Goal: Information Seeking & Learning: Learn about a topic

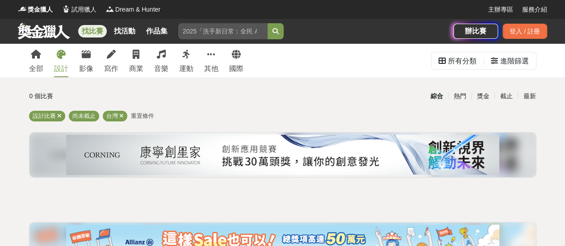
click at [67, 61] on link "設計" at bounding box center [61, 60] width 14 height 33
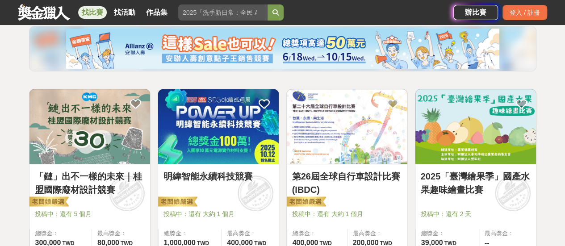
scroll to position [134, 0]
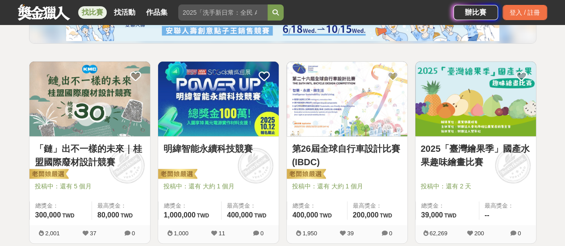
click at [313, 111] on img at bounding box center [347, 99] width 121 height 75
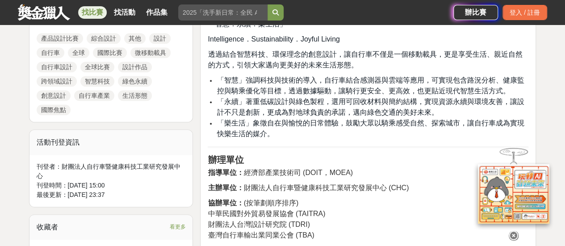
scroll to position [670, 0]
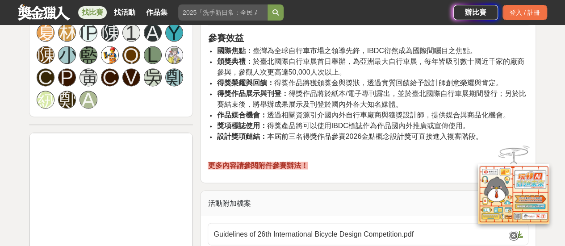
click at [260, 168] on strong "更多內容請參閱附件參賽辦法！" at bounding box center [258, 166] width 100 height 8
click at [258, 167] on strong "更多內容請參閱附件參賽辦法！" at bounding box center [258, 166] width 100 height 8
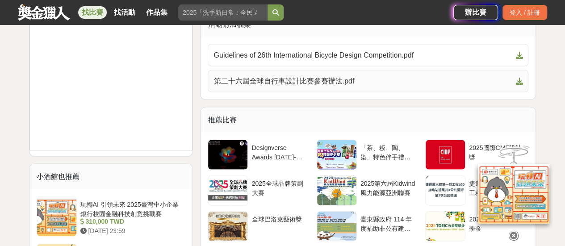
click at [513, 83] on span at bounding box center [517, 81] width 11 height 11
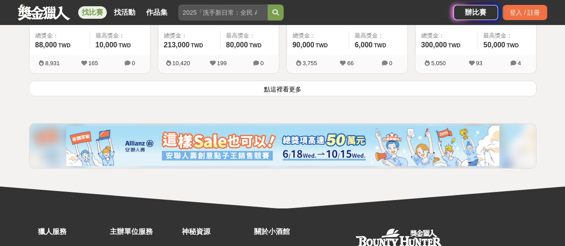
scroll to position [1218, 0]
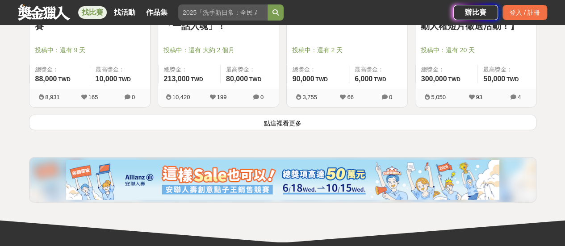
click at [238, 127] on button "點這裡看更多" at bounding box center [282, 123] width 507 height 16
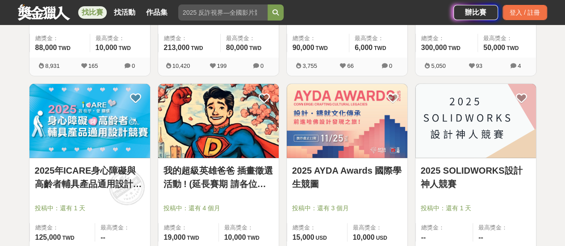
scroll to position [1263, 0]
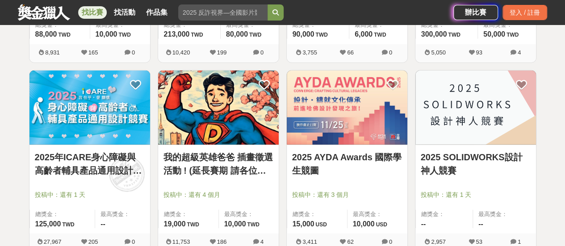
click at [246, 133] on img at bounding box center [218, 108] width 121 height 75
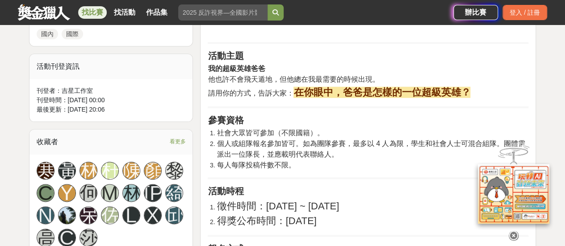
scroll to position [491, 0]
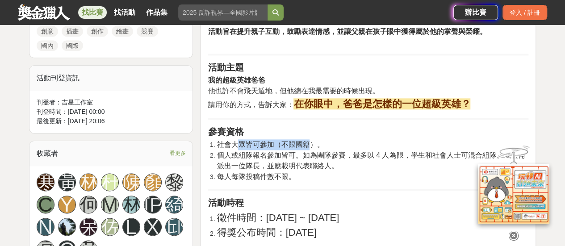
drag, startPoint x: 236, startPoint y: 142, endPoint x: 306, endPoint y: 143, distance: 70.6
click at [306, 143] on span "社會大眾皆可參加（不限國籍）。" at bounding box center [270, 145] width 107 height 8
drag, startPoint x: 224, startPoint y: 137, endPoint x: 418, endPoint y: 131, distance: 193.8
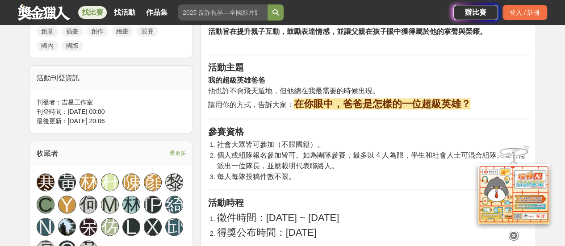
click at [342, 154] on span "個人或組隊報名參加皆可。如為團隊參賽，最多以 4 人為限，學生和社會人士可混合組隊。團體需派出一位隊長，並應載明代表聯絡人。" at bounding box center [371, 160] width 308 height 18
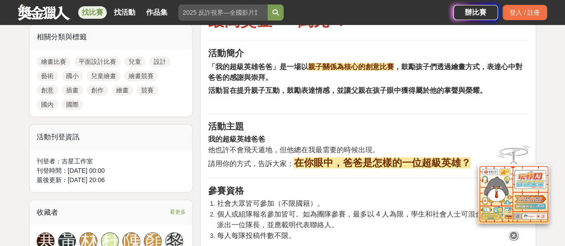
scroll to position [446, 0]
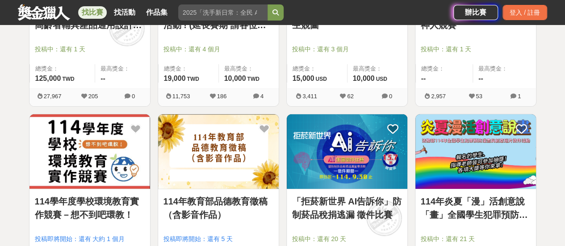
scroll to position [1441, 0]
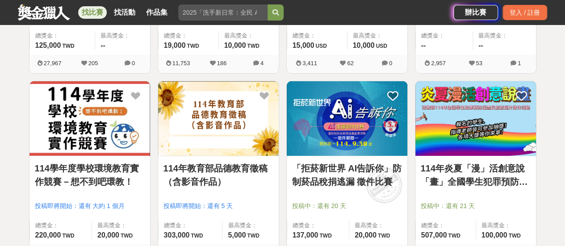
click at [310, 130] on img at bounding box center [347, 118] width 121 height 75
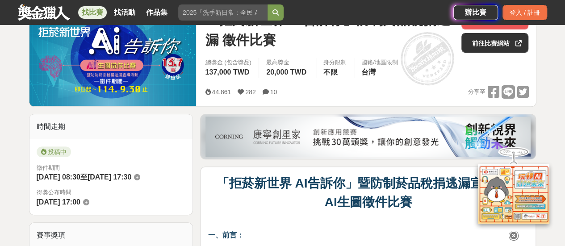
scroll to position [89, 0]
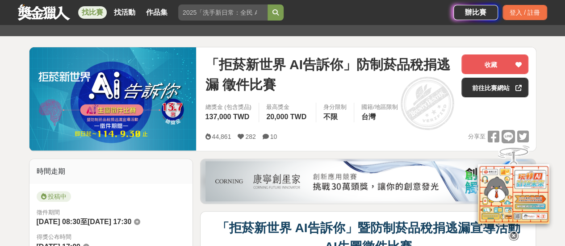
click at [554, 149] on div at bounding box center [513, 193] width 89 height 97
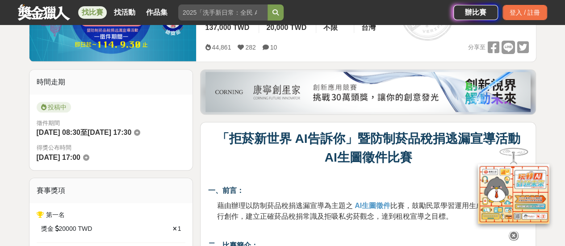
scroll to position [134, 0]
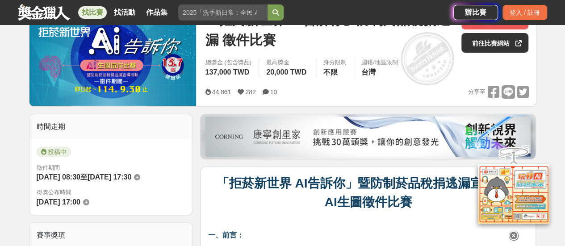
drag, startPoint x: 181, startPoint y: 127, endPoint x: 162, endPoint y: 83, distance: 48.8
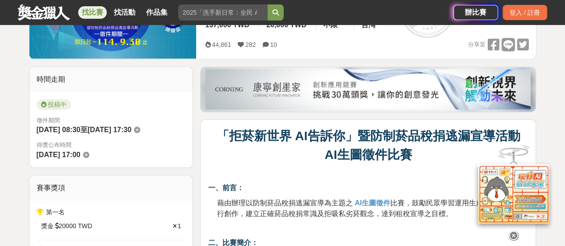
scroll to position [268, 0]
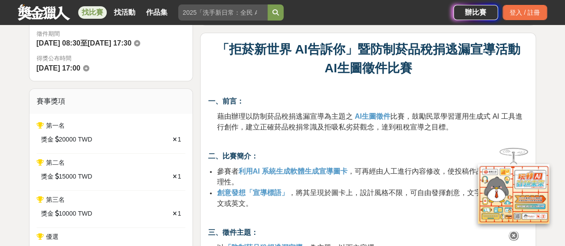
drag, startPoint x: 327, startPoint y: 78, endPoint x: 451, endPoint y: 88, distance: 124.5
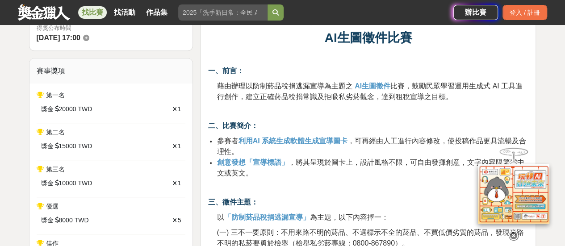
scroll to position [313, 0]
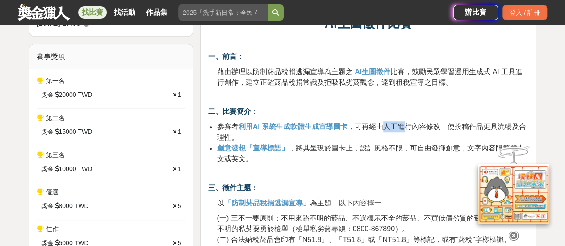
drag, startPoint x: 379, startPoint y: 118, endPoint x: 406, endPoint y: 127, distance: 28.2
click at [406, 127] on span "，可再經由人工進行內容修改，使投稿作品更具流暢及合理性。" at bounding box center [371, 132] width 309 height 18
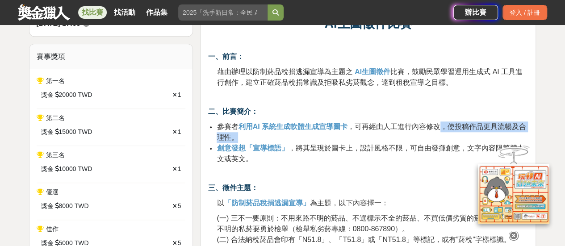
drag, startPoint x: 445, startPoint y: 137, endPoint x: 456, endPoint y: 136, distance: 11.2
click at [456, 136] on li "參賽者 利用AI 系統生成軟體生成宣導圖卡 ，可再經由人工進行內容修改，使投稿作品更具流暢及合理性。" at bounding box center [373, 131] width 312 height 21
click at [457, 132] on li "參賽者 利用AI 系統生成軟體生成宣導圖卡 ，可再經由人工進行內容修改，使投稿作品更具流暢及合理性。" at bounding box center [373, 131] width 312 height 21
click at [446, 125] on span "，可再經由人工進行內容修改，使投稿作品更具流暢及合理性。" at bounding box center [371, 132] width 309 height 18
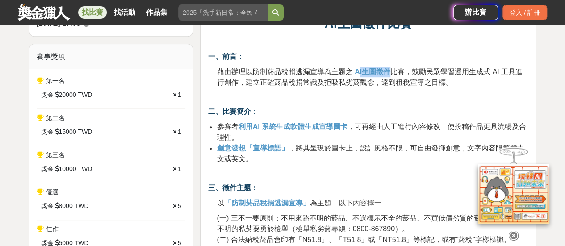
drag, startPoint x: 361, startPoint y: 67, endPoint x: 392, endPoint y: 72, distance: 31.6
click at [392, 72] on p "藉由辦理以防制菸品稅捐逃漏宣導為主題之 AI生圖徵件 比賽，鼓勵民眾學習運用生成式 AI 工具進行創作，建立正確菸品稅捐常識及拒吸私劣菸觀念，達到租稅宣導之目…" at bounding box center [373, 77] width 312 height 21
click at [392, 72] on span "比賽，鼓勵民眾學習運用生成式 AI 工具進行創作，建立正確菸品稅捐常識及拒吸私劣菸觀念，達到租稅宣導之目標。" at bounding box center [369, 77] width 305 height 18
drag, startPoint x: 379, startPoint y: 123, endPoint x: 438, endPoint y: 126, distance: 58.1
click at [438, 126] on span "，可再經由人工進行內容修改，使投稿作品更具流暢及合理性。" at bounding box center [371, 132] width 309 height 18
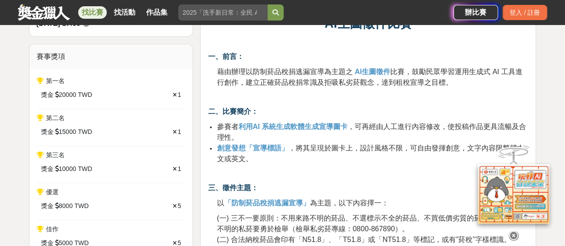
drag, startPoint x: 445, startPoint y: 134, endPoint x: 458, endPoint y: 134, distance: 12.9
click at [445, 134] on li "參賽者 利用AI 系統生成軟體生成宣導圖卡 ，可再經由人工進行內容修改，使投稿作品更具流暢及合理性。" at bounding box center [373, 131] width 312 height 21
drag, startPoint x: 457, startPoint y: 128, endPoint x: 354, endPoint y: 127, distance: 102.7
click at [427, 128] on span "，可再經由人工進行內容修改，使投稿作品更具流暢及合理性。" at bounding box center [371, 132] width 309 height 18
click at [309, 133] on li "參賽者 利用AI 系統生成軟體生成宣導圖卡 ，可再經由人工進行內容修改，使投稿作品更具流暢及合理性。" at bounding box center [373, 131] width 312 height 21
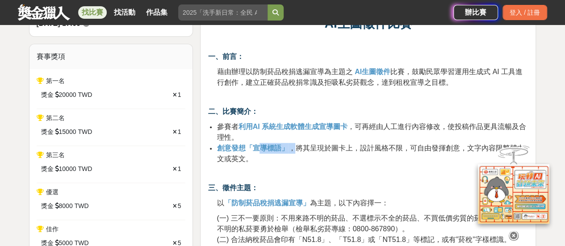
drag, startPoint x: 257, startPoint y: 150, endPoint x: 288, endPoint y: 150, distance: 30.8
click at [288, 150] on li "創意發想「宣導標語」 ，將其呈現於圖卡上，設計風格不限，可自由發揮創意，文字內容限繁體中文或英文。" at bounding box center [373, 153] width 312 height 21
click at [288, 150] on span "，將其呈現於圖卡上，設計風格不限，可自由發揮創意，文字內容限繁體中文或英文。" at bounding box center [370, 153] width 307 height 18
click at [513, 237] on icon at bounding box center [514, 236] width 10 height 10
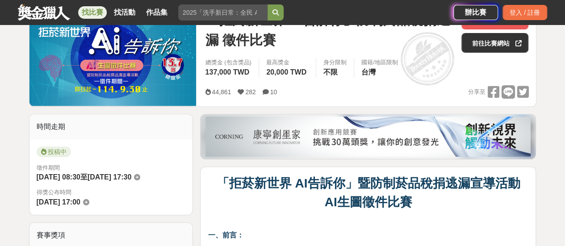
scroll to position [89, 0]
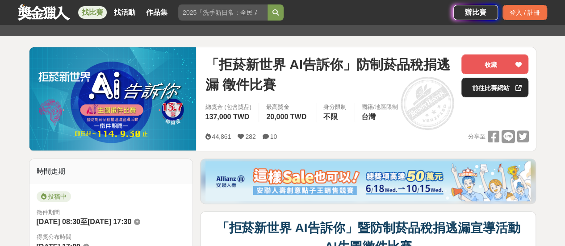
click at [488, 88] on link "前往比賽網站" at bounding box center [494, 88] width 67 height 20
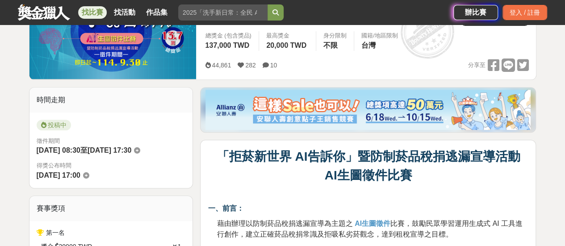
scroll to position [134, 0]
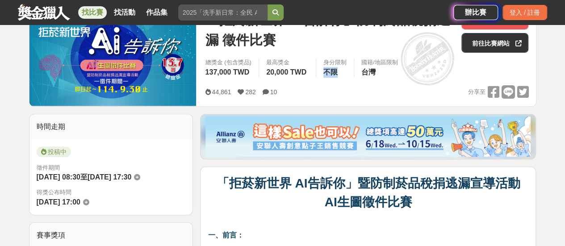
drag, startPoint x: 319, startPoint y: 67, endPoint x: 343, endPoint y: 75, distance: 24.7
click at [343, 75] on div "身分限制 不限" at bounding box center [335, 68] width 38 height 20
click at [341, 78] on div "總獎金 (包含獎品) 137,000 TWD 最高獎金 20,000 TWD 身分限制 不限 國籍/地區限制 台灣" at bounding box center [367, 70] width 338 height 25
click at [330, 75] on span "不限" at bounding box center [330, 72] width 14 height 8
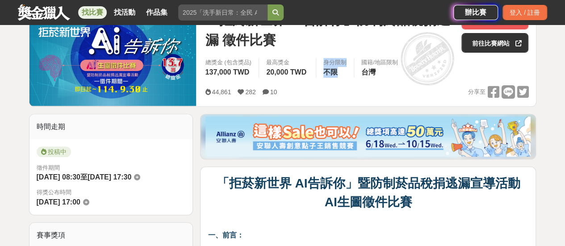
drag, startPoint x: 321, startPoint y: 61, endPoint x: 339, endPoint y: 71, distance: 20.6
click at [339, 71] on div "身分限制 不限" at bounding box center [335, 68] width 38 height 20
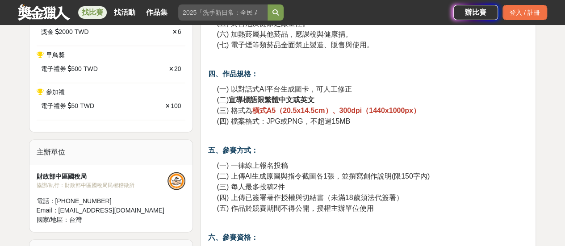
scroll to position [572, 0]
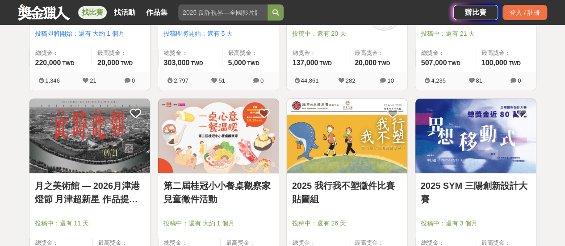
scroll to position [1664, 0]
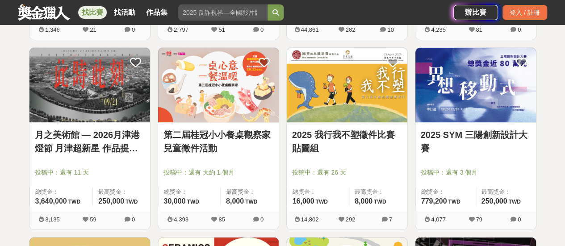
click at [393, 88] on img at bounding box center [347, 85] width 121 height 75
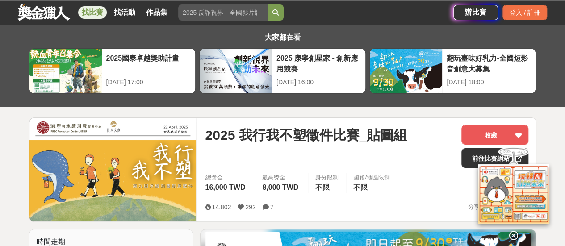
scroll to position [45, 0]
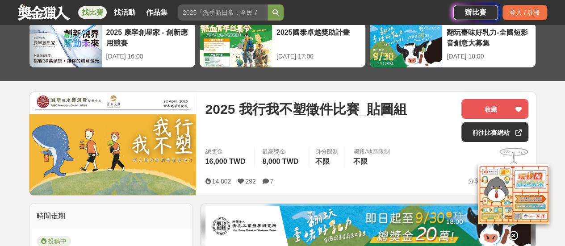
click at [512, 232] on icon at bounding box center [514, 235] width 10 height 10
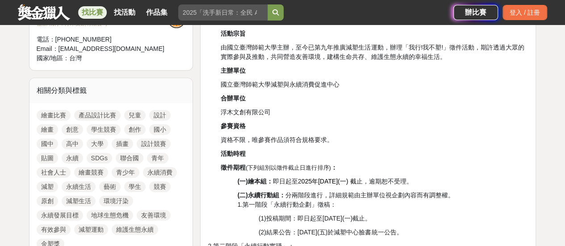
scroll to position [402, 0]
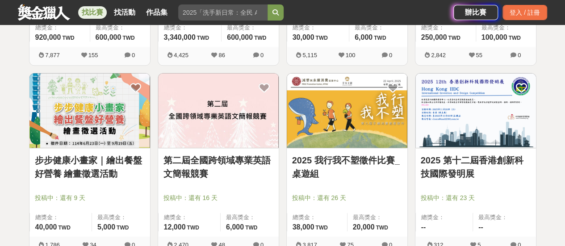
scroll to position [2022, 0]
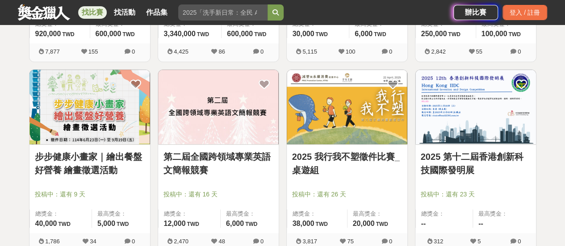
click at [118, 112] on img at bounding box center [89, 107] width 121 height 75
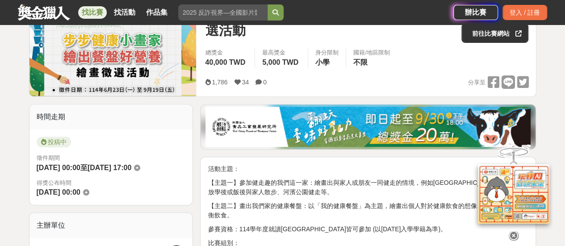
scroll to position [223, 0]
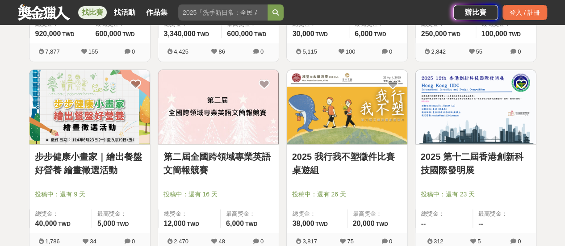
scroll to position [2200, 0]
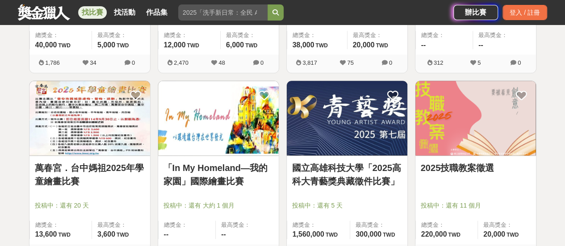
click at [327, 90] on img at bounding box center [347, 118] width 121 height 75
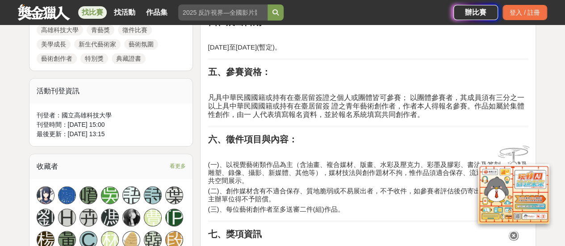
scroll to position [536, 0]
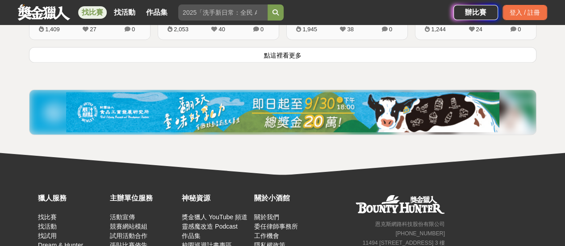
scroll to position [2334, 0]
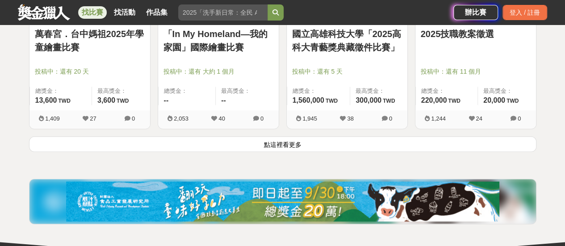
click at [292, 137] on button "點這裡看更多" at bounding box center [282, 144] width 507 height 16
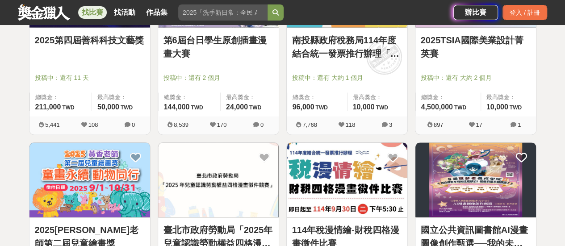
scroll to position [2602, 0]
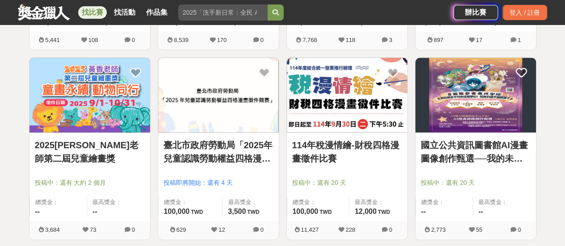
click at [470, 100] on img at bounding box center [475, 95] width 121 height 75
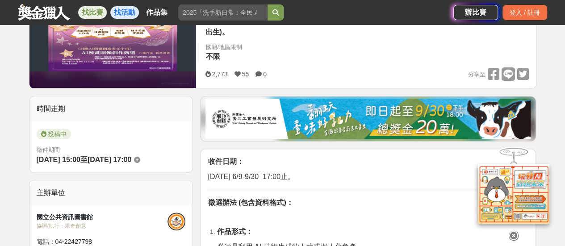
scroll to position [223, 0]
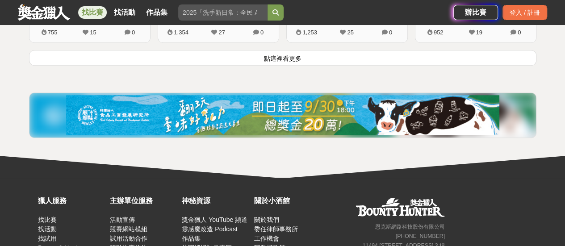
scroll to position [3495, 0]
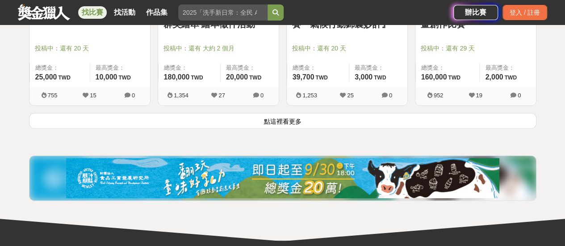
click at [271, 113] on button "點這裡看更多" at bounding box center [282, 121] width 507 height 16
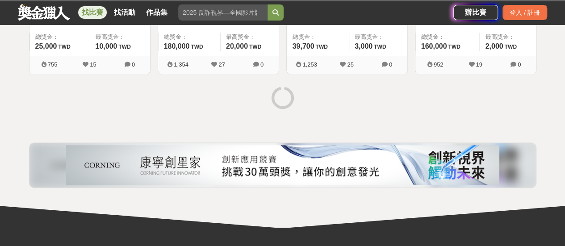
scroll to position [3540, 0]
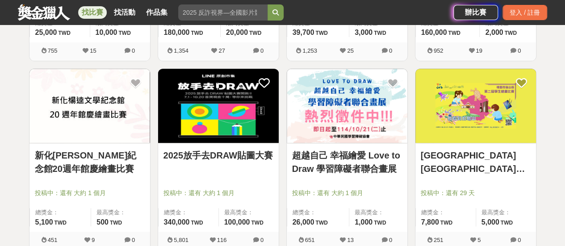
click at [223, 100] on img at bounding box center [218, 106] width 121 height 75
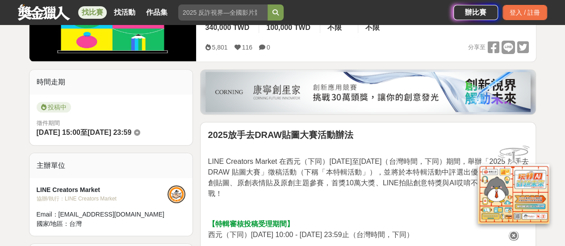
scroll to position [45, 0]
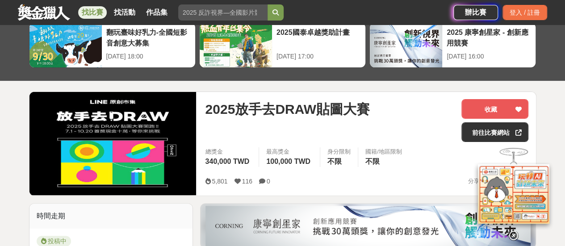
click at [512, 237] on icon at bounding box center [514, 236] width 10 height 10
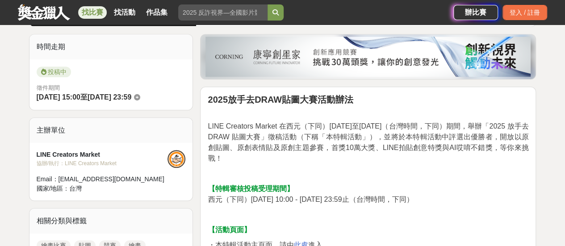
scroll to position [268, 0]
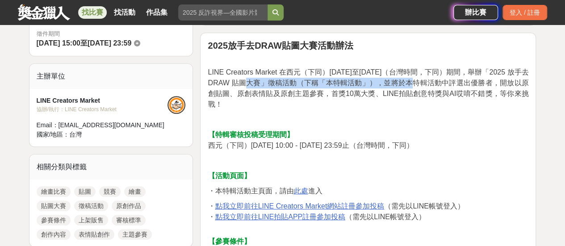
drag, startPoint x: 256, startPoint y: 77, endPoint x: 404, endPoint y: 85, distance: 148.9
click at [404, 85] on span "LINE Creators Market 在西元（下同）[DATE]至[DATE]（台灣時間，下同）期間，舉辦「2025 放手去DRAW 貼圖大賽」徵稿活動（…" at bounding box center [368, 88] width 321 height 40
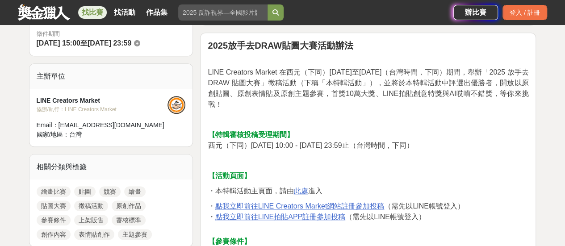
click at [258, 88] on p "LINE Creators Market 在西元（下同）[DATE]至[DATE]（台灣時間，下同）期間，舉辦「2025 放手去DRAW 貼圖大賽」徵稿活動（…" at bounding box center [368, 88] width 321 height 43
drag, startPoint x: 259, startPoint y: 88, endPoint x: 266, endPoint y: 93, distance: 8.3
click at [266, 92] on p "LINE Creators Market 在西元（下同）[DATE]至[DATE]（台灣時間，下同）期間，舉辦「2025 放手去DRAW 貼圖大賽」徵稿活動（…" at bounding box center [368, 88] width 321 height 43
click at [266, 93] on span "LINE Creators Market 在西元（下同）[DATE]至[DATE]（台灣時間，下同）期間，舉辦「2025 放手去DRAW 貼圖大賽」徵稿活動（…" at bounding box center [368, 88] width 321 height 40
drag, startPoint x: 247, startPoint y: 91, endPoint x: 281, endPoint y: 88, distance: 34.0
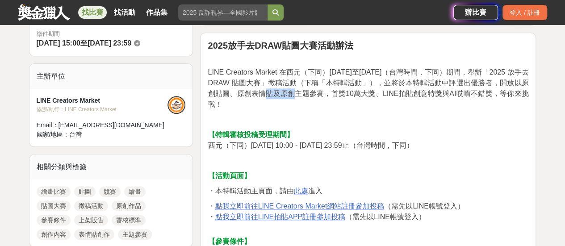
click at [281, 88] on span "LINE Creators Market 在西元（下同）[DATE]至[DATE]（台灣時間，下同）期間，舉辦「2025 放手去DRAW 貼圖大賽」徵稿活動（…" at bounding box center [368, 88] width 321 height 40
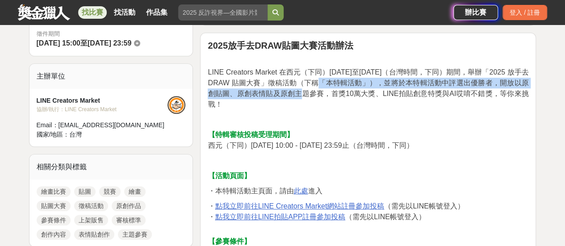
drag, startPoint x: 288, startPoint y: 89, endPoint x: 311, endPoint y: 87, distance: 23.3
click at [311, 87] on p "LINE Creators Market 在西元（下同）[DATE]至[DATE]（台灣時間，下同）期間，舉辦「2025 放手去DRAW 貼圖大賽」徵稿活動（…" at bounding box center [368, 88] width 321 height 43
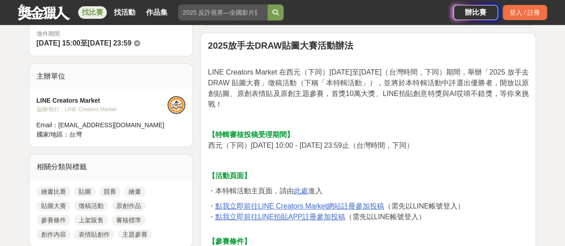
click at [343, 93] on span "LINE Creators Market 在西元（下同）[DATE]至[DATE]（台灣時間，下同）期間，舉辦「2025 放手去DRAW 貼圖大賽」徵稿活動（…" at bounding box center [368, 88] width 321 height 40
drag, startPoint x: 320, startPoint y: 96, endPoint x: 427, endPoint y: 108, distance: 107.8
click at [427, 108] on p "LINE Creators Market 在西元（下同）[DATE]至[DATE]（台灣時間，下同）期間，舉辦「2025 放手去DRAW 貼圖大賽」徵稿活動（…" at bounding box center [368, 88] width 321 height 43
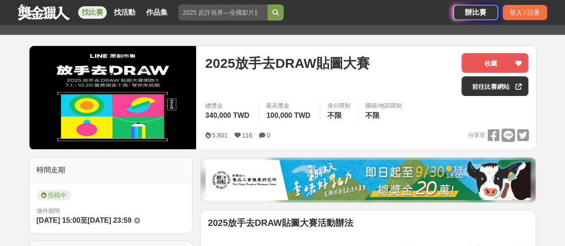
scroll to position [134, 0]
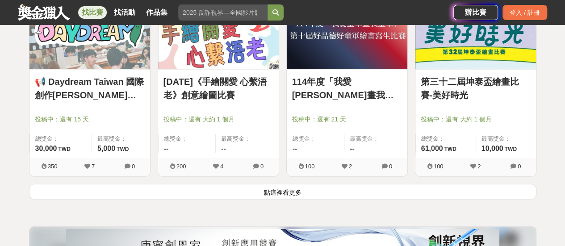
scroll to position [4522, 0]
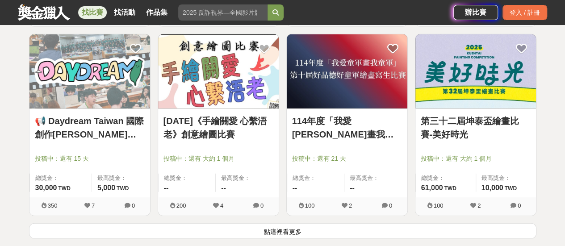
click at [322, 224] on button "點這裡看更多" at bounding box center [282, 231] width 507 height 16
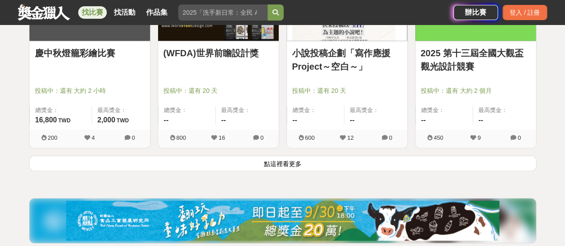
scroll to position [5638, 0]
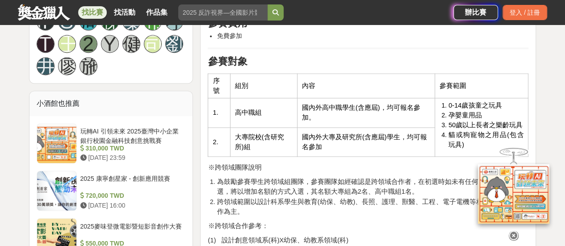
scroll to position [670, 0]
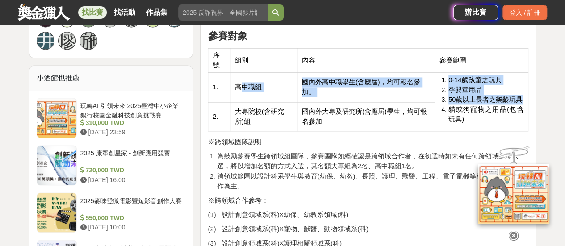
drag, startPoint x: 243, startPoint y: 86, endPoint x: 447, endPoint y: 110, distance: 205.8
click at [447, 102] on tr "1. 高中職組 國內外高中職學生(含應屆)，均可報名參加。 0-14歲孩童之玩具 孕嬰童用品 50歲以上長者之樂齡玩具 貓或狗寵物之用品(包含玩具)" at bounding box center [368, 87] width 320 height 29
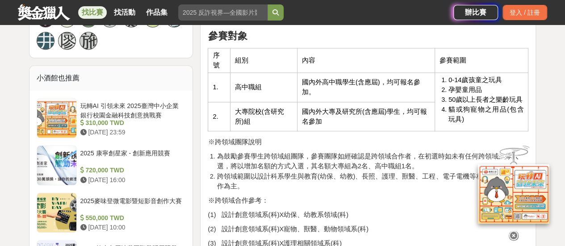
click at [413, 104] on td "國內外大專及研究所(含應屆)學生，均可報名參加" at bounding box center [366, 116] width 138 height 29
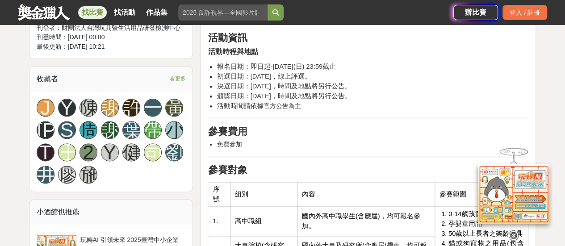
scroll to position [357, 0]
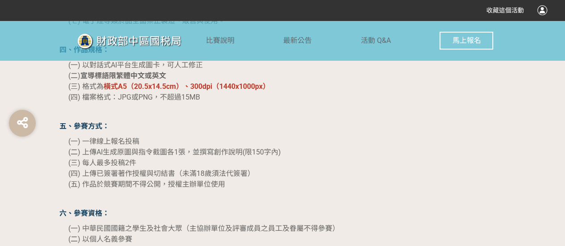
scroll to position [848, 0]
